Goal: Transaction & Acquisition: Purchase product/service

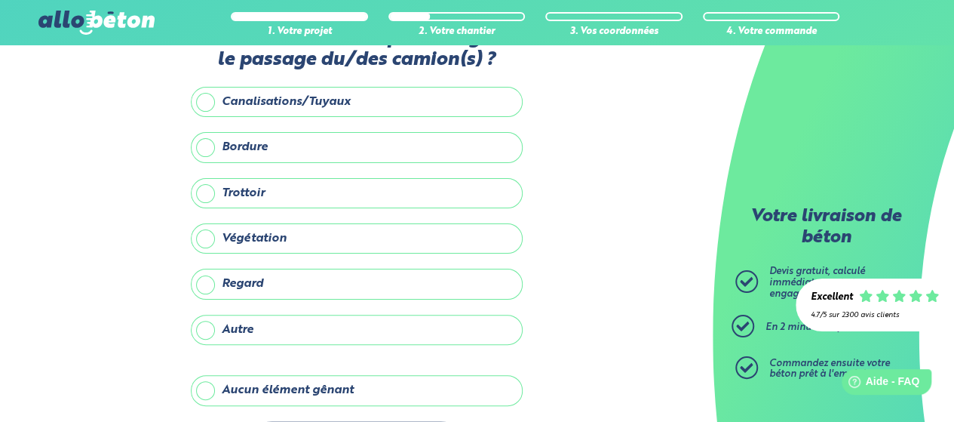
scroll to position [109, 0]
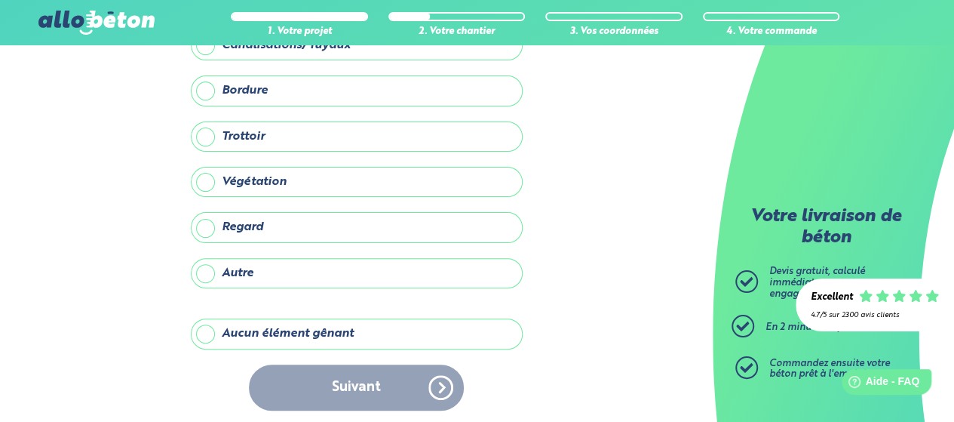
click at [204, 335] on label "Aucun élément gênant" at bounding box center [357, 333] width 332 height 30
click at [0, 0] on input "Aucun élément gênant" at bounding box center [0, 0] width 0 height 0
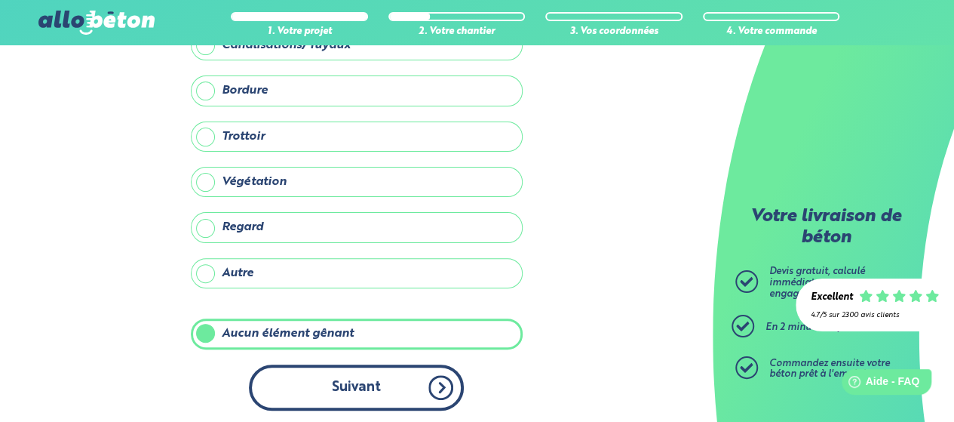
click at [358, 384] on button "Suivant" at bounding box center [356, 387] width 215 height 46
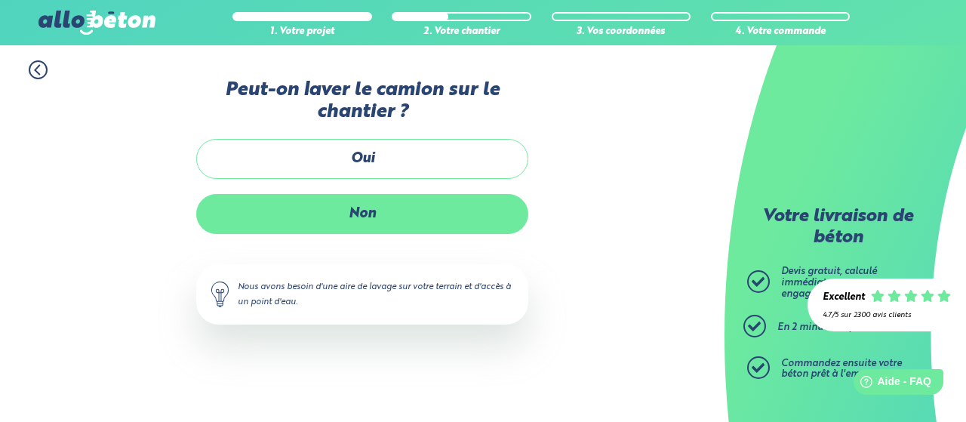
click at [356, 215] on label "Non" at bounding box center [362, 214] width 332 height 40
click at [0, 0] on input "Non" at bounding box center [0, 0] width 0 height 0
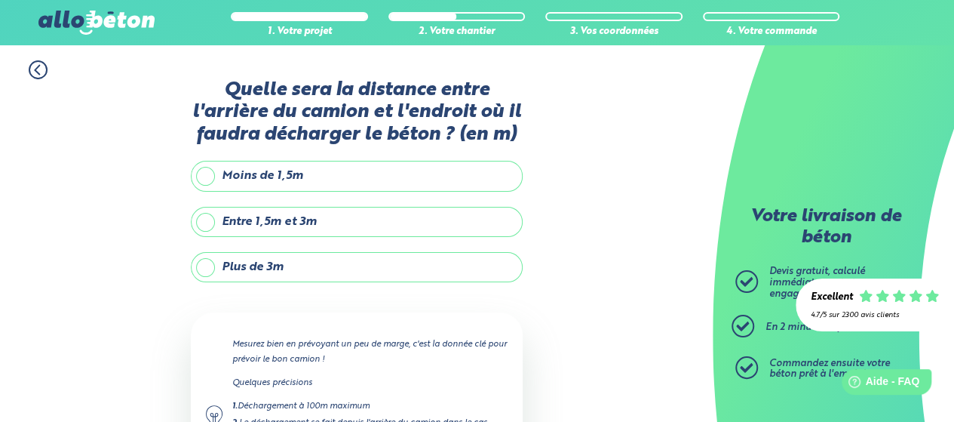
click at [320, 173] on label "Moins de 1,5m" at bounding box center [357, 176] width 332 height 30
click at [0, 0] on input "Moins de 1,5m" at bounding box center [0, 0] width 0 height 0
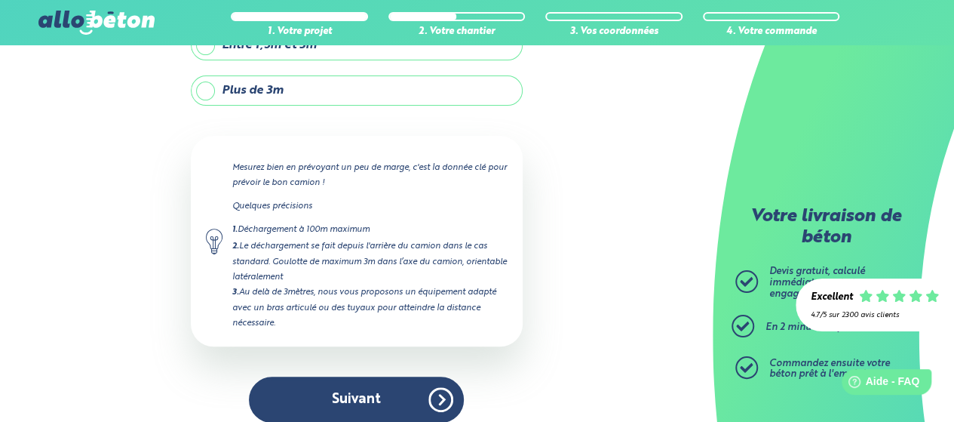
scroll to position [188, 0]
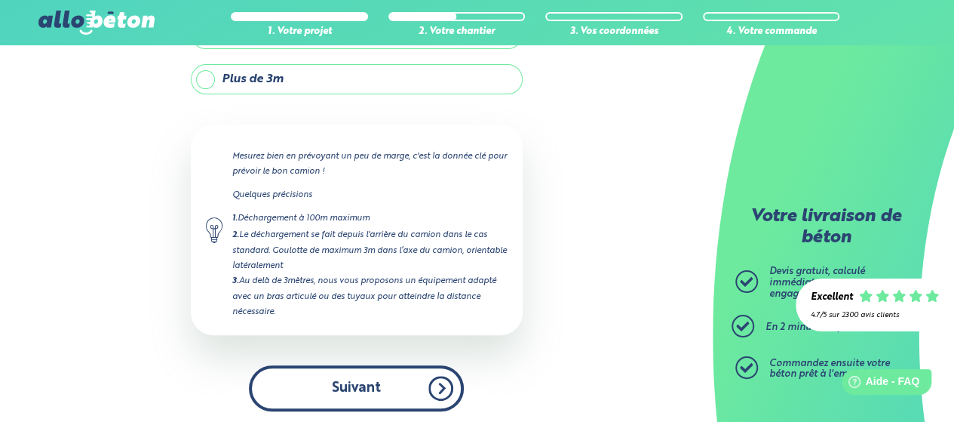
click at [343, 401] on button "Suivant" at bounding box center [356, 388] width 215 height 46
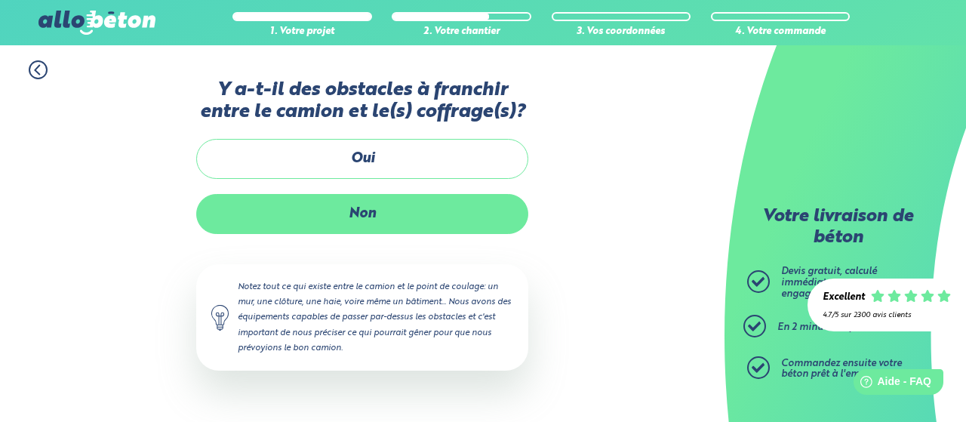
click at [336, 217] on label "Non" at bounding box center [362, 214] width 332 height 40
click at [0, 0] on input "Non" at bounding box center [0, 0] width 0 height 0
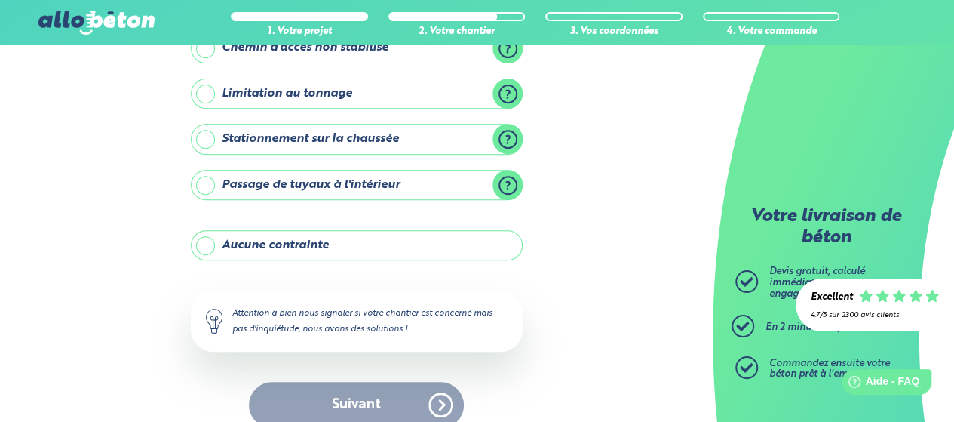
scroll to position [273, 0]
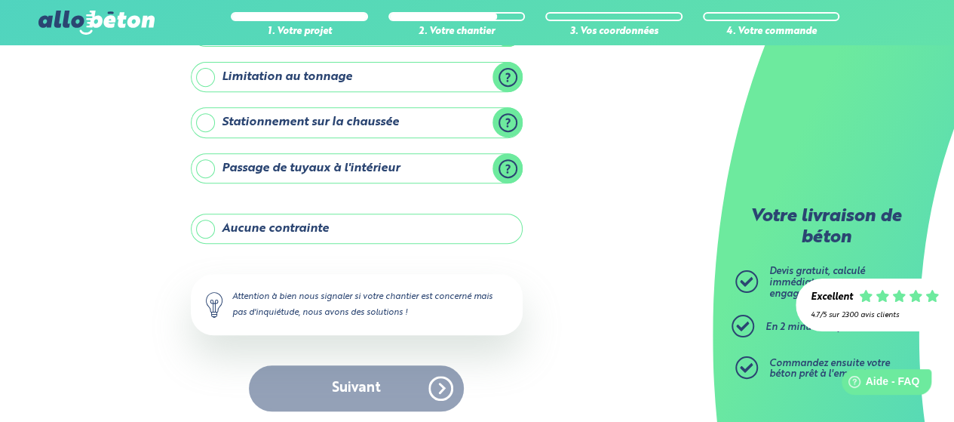
click at [211, 226] on label "Aucune contrainte" at bounding box center [357, 228] width 332 height 30
click at [0, 0] on input "Aucune contrainte" at bounding box center [0, 0] width 0 height 0
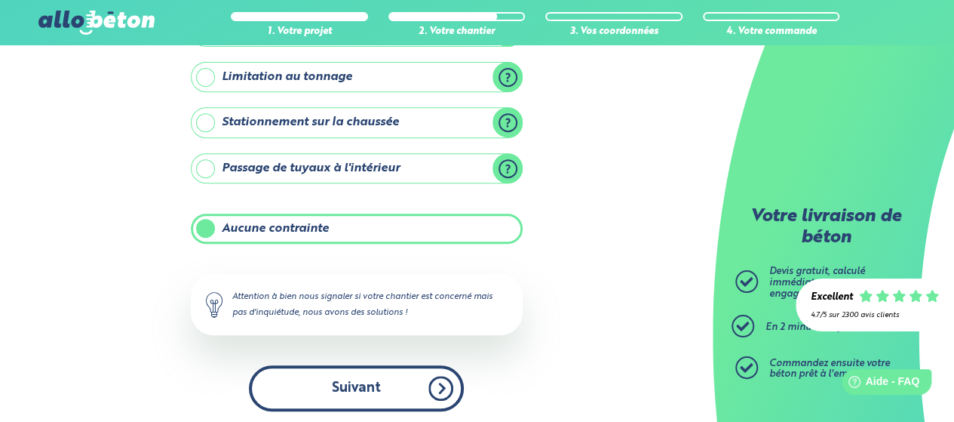
click at [380, 378] on button "Suivant" at bounding box center [356, 388] width 215 height 46
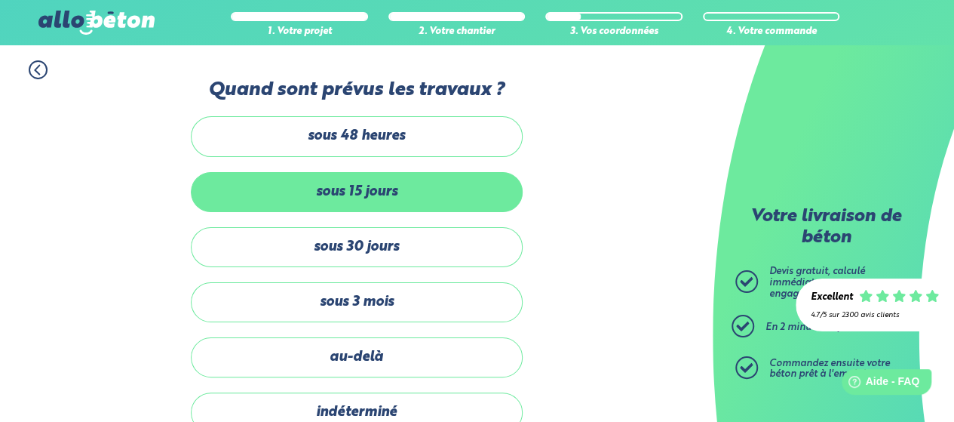
click at [378, 186] on label "sous 15 jours" at bounding box center [357, 192] width 332 height 40
click at [0, 0] on input "sous 15 jours" at bounding box center [0, 0] width 0 height 0
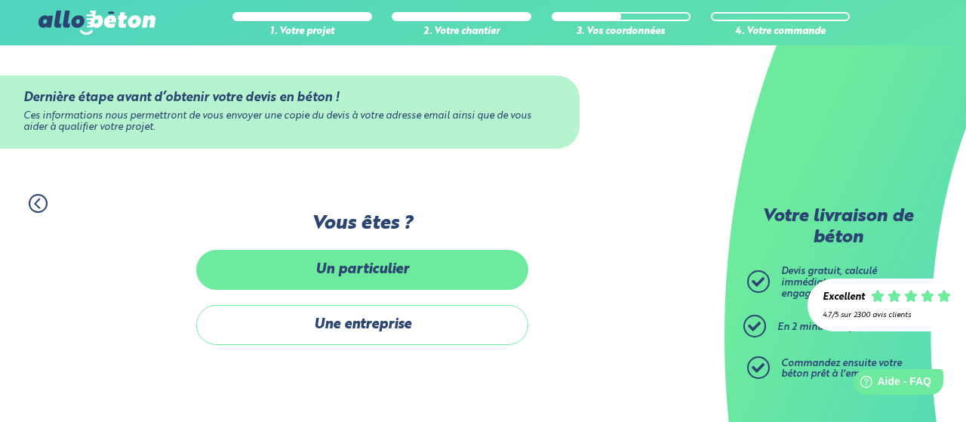
click at [397, 253] on label "Un particulier" at bounding box center [362, 270] width 332 height 40
click at [0, 0] on input "Un particulier" at bounding box center [0, 0] width 0 height 0
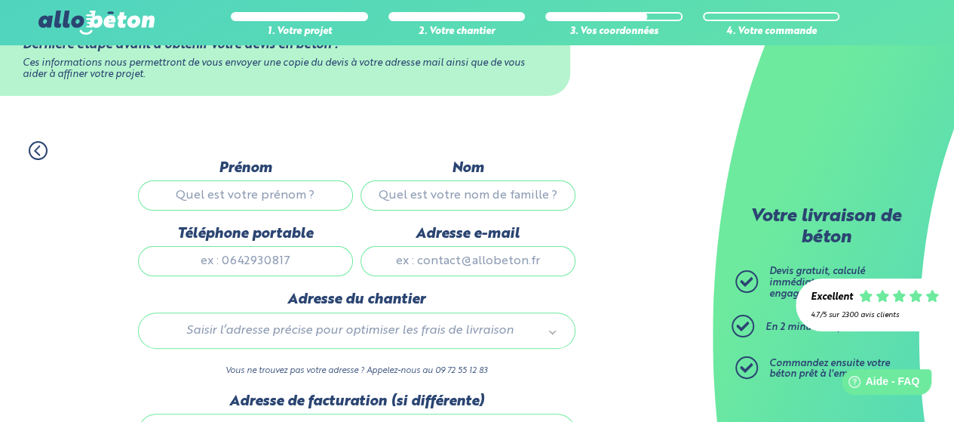
scroll to position [75, 0]
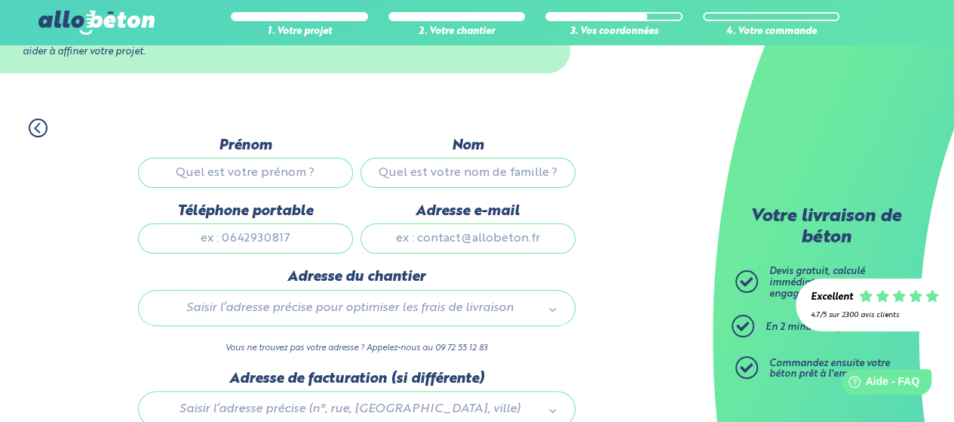
click at [253, 180] on input "Prénom" at bounding box center [245, 173] width 215 height 30
type input "Lagne"
type input "[PERSON_NAME]"
type input "0614909815"
type input "16410"
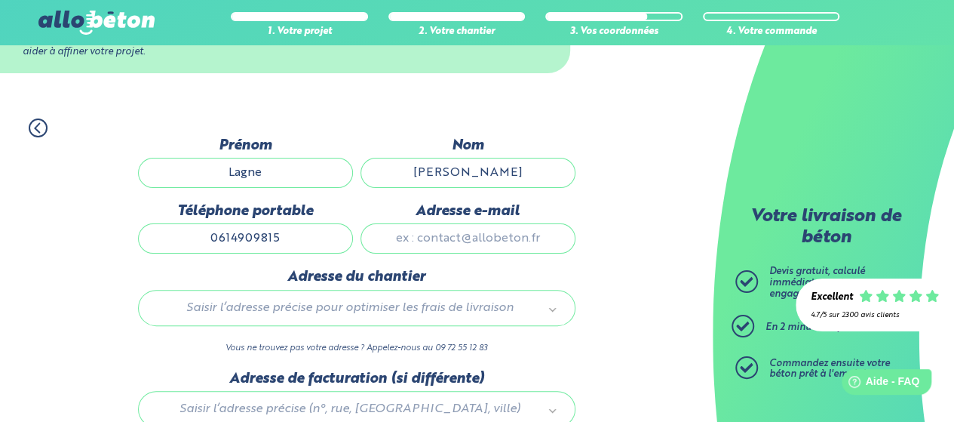
click at [290, 237] on input "0614909815" at bounding box center [245, 238] width 215 height 30
type input "0632352989"
click at [462, 244] on input "Adresse e-mail" at bounding box center [468, 238] width 215 height 30
type input "[EMAIL_ADDRESS][DOMAIN_NAME]"
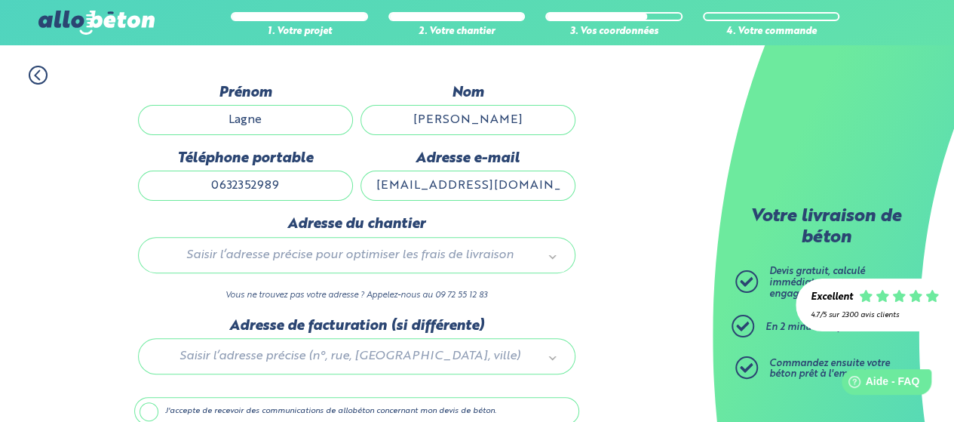
scroll to position [151, 0]
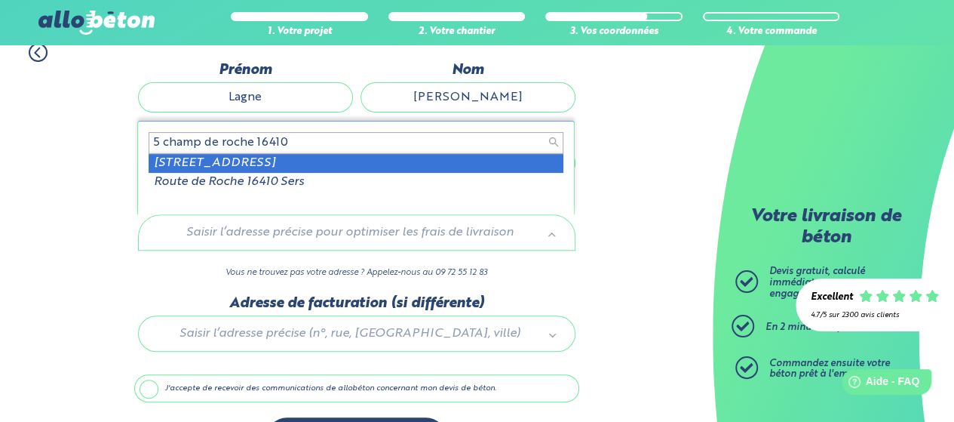
type input "5 champ de roche 16410"
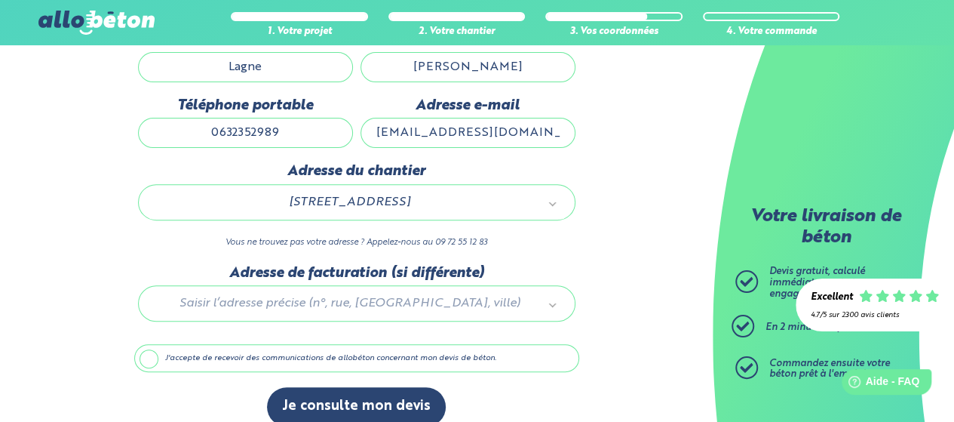
scroll to position [198, 0]
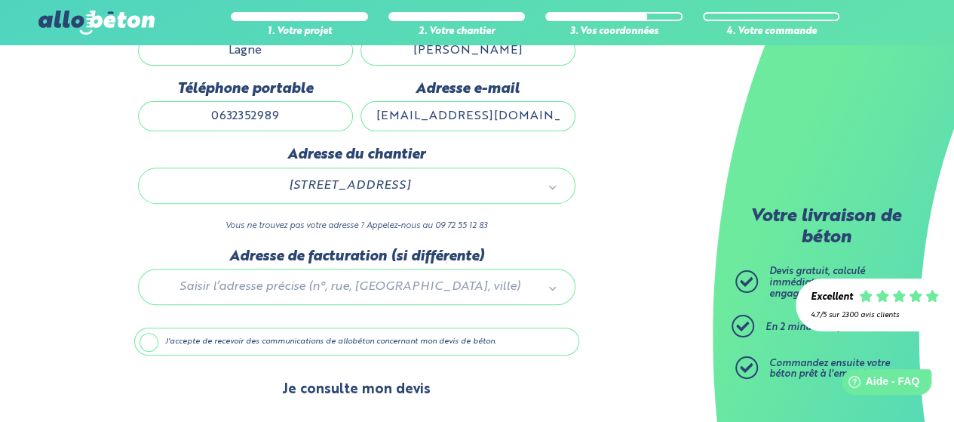
click at [356, 386] on button "Je consulte mon devis" at bounding box center [356, 389] width 179 height 38
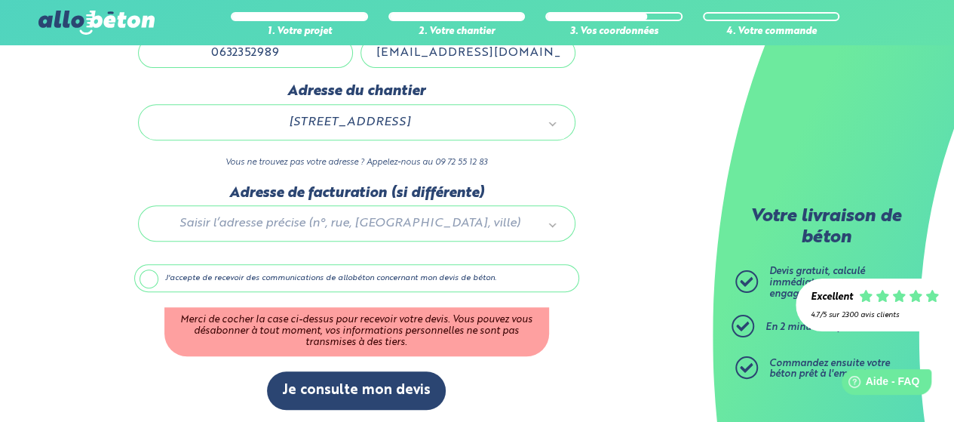
click at [153, 275] on label "J'accepte de recevoir des communications de allobéton concernant mon devis de b…" at bounding box center [356, 278] width 445 height 29
click at [0, 0] on input "J'accepte de recevoir des communications de allobéton concernant mon devis de b…" at bounding box center [0, 0] width 0 height 0
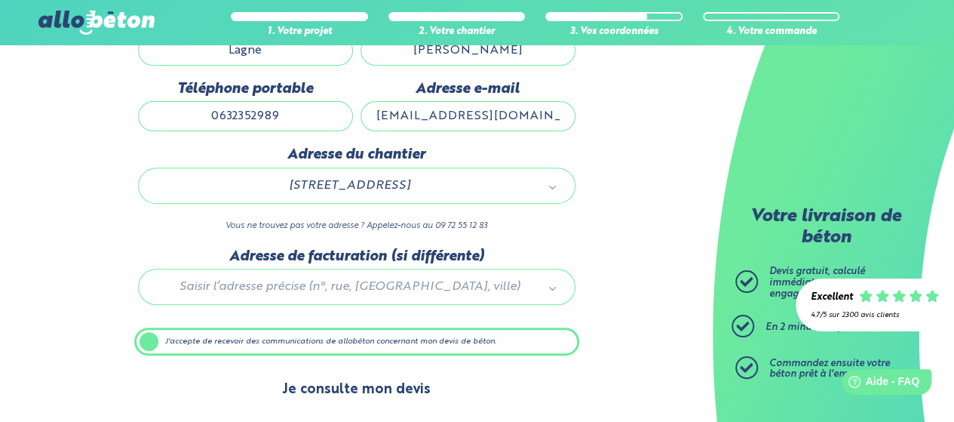
click at [341, 384] on button "Je consulte mon devis" at bounding box center [356, 389] width 179 height 38
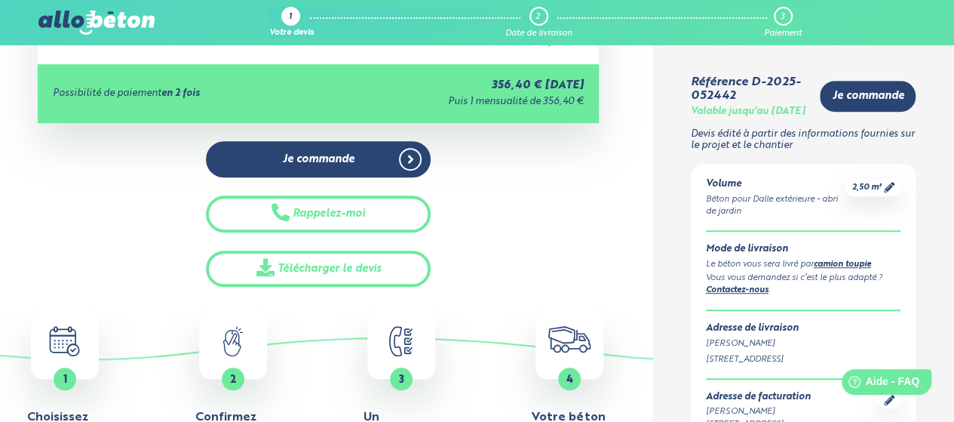
scroll to position [424, 0]
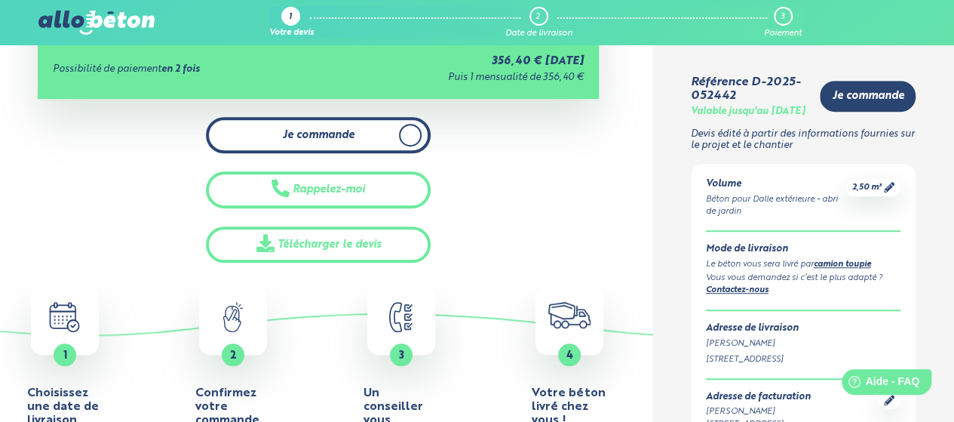
click at [369, 134] on link "Je commande" at bounding box center [318, 135] width 225 height 37
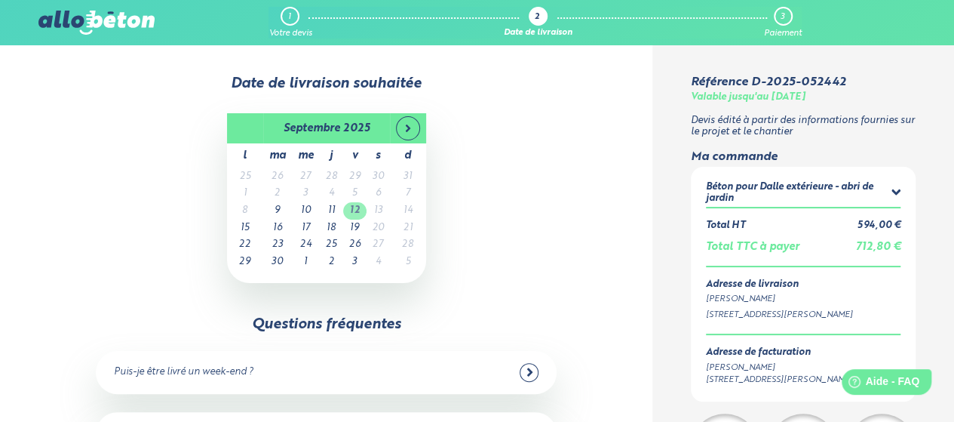
click at [357, 209] on td "12" at bounding box center [354, 210] width 23 height 17
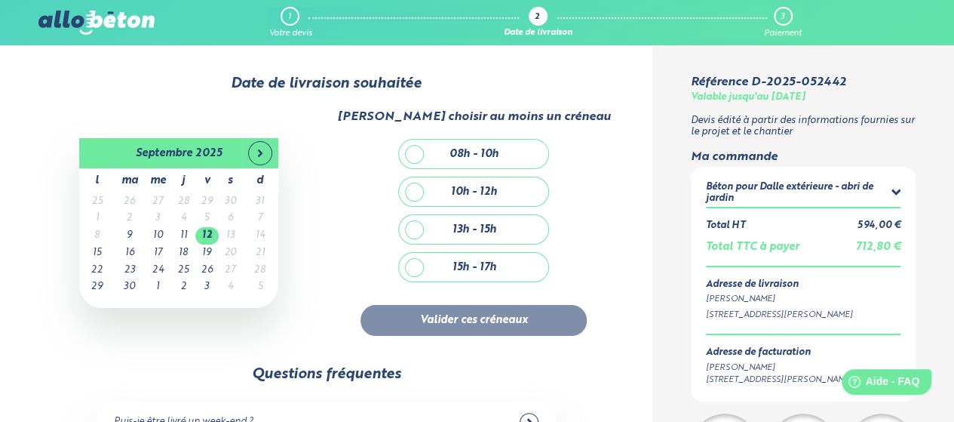
click at [415, 161] on div "08h - 10h" at bounding box center [473, 154] width 149 height 29
checkbox input "true"
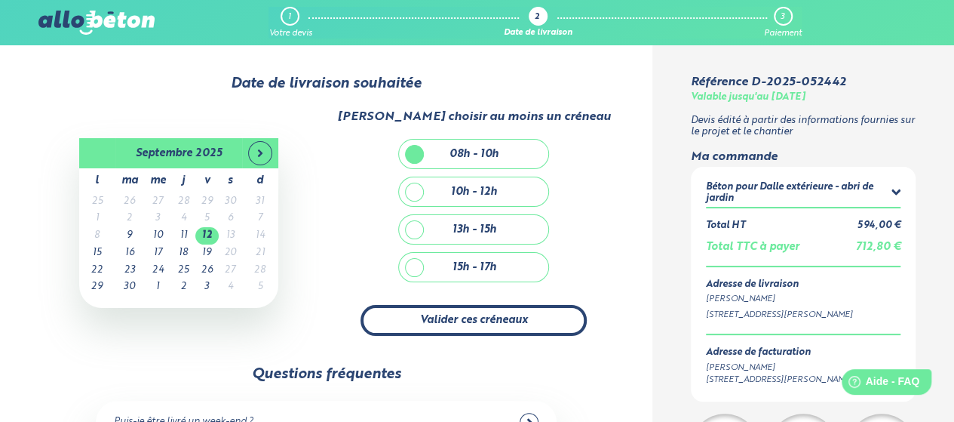
click at [456, 313] on button "Valider ces créneaux" at bounding box center [474, 320] width 226 height 31
